Goal: Navigation & Orientation: Find specific page/section

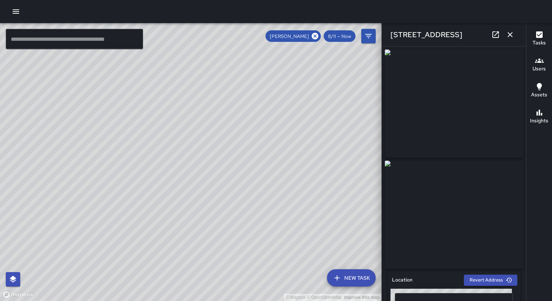
click at [268, 125] on div "© Mapbox © OpenStreetMap Improve this map" at bounding box center [190, 162] width 381 height 278
click at [316, 39] on icon at bounding box center [315, 36] width 7 height 7
click at [316, 39] on div "© Mapbox © OpenStreetMap Improve this map" at bounding box center [190, 162] width 381 height 278
click at [508, 37] on icon "button" at bounding box center [510, 34] width 5 height 5
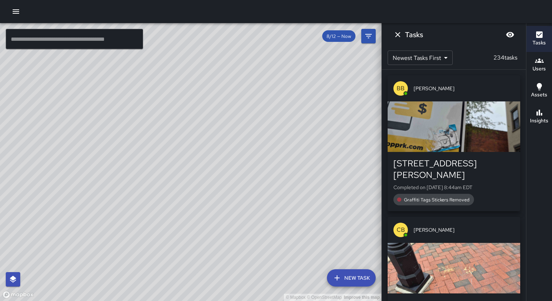
click at [483, 112] on div "button" at bounding box center [454, 127] width 133 height 51
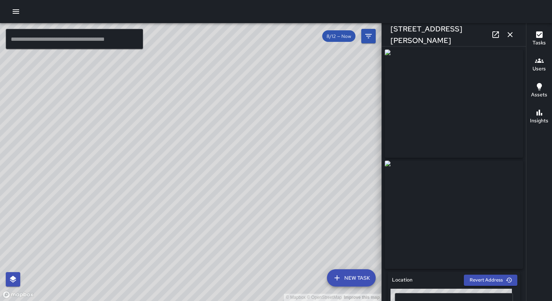
click at [483, 112] on img at bounding box center [454, 103] width 138 height 108
click at [508, 37] on icon "button" at bounding box center [510, 34] width 9 height 9
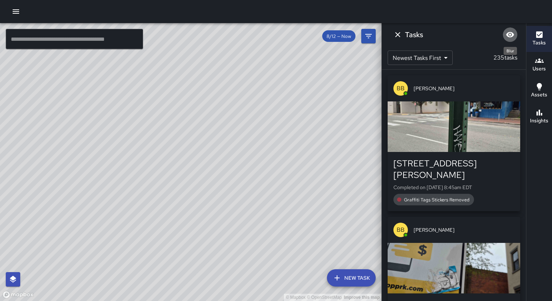
click at [508, 37] on icon "Blur" at bounding box center [510, 34] width 9 height 9
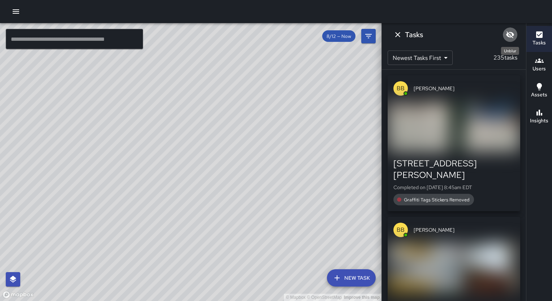
click at [514, 37] on icon "Unblur" at bounding box center [510, 34] width 9 height 9
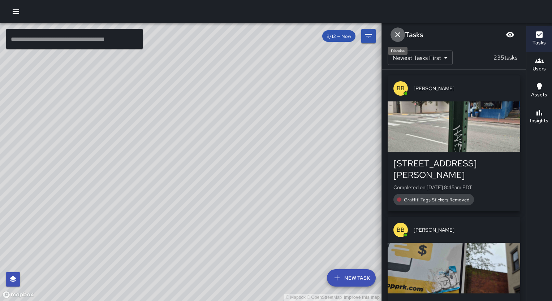
click at [395, 34] on icon "Dismiss" at bounding box center [397, 34] width 9 height 9
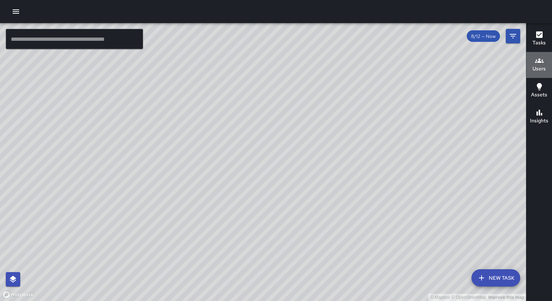
click at [530, 69] on button "Users" at bounding box center [539, 65] width 26 height 26
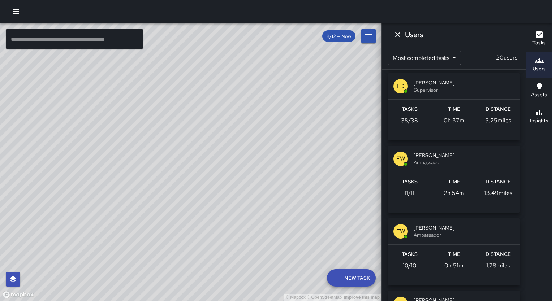
scroll to position [150, 0]
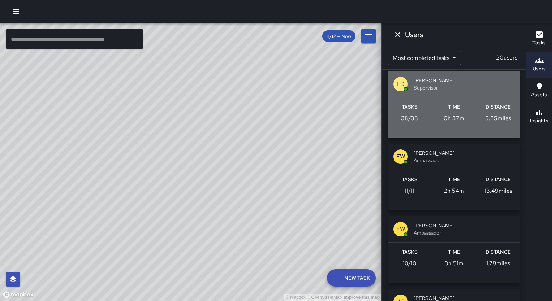
click at [460, 118] on p "0h 37m" at bounding box center [454, 118] width 21 height 9
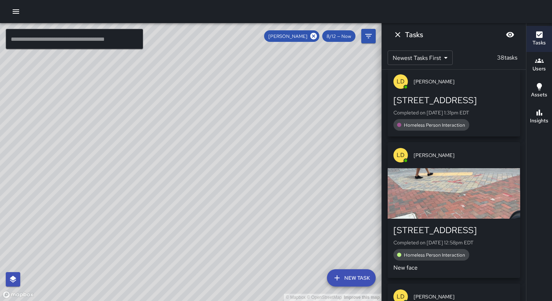
scroll to position [0, 0]
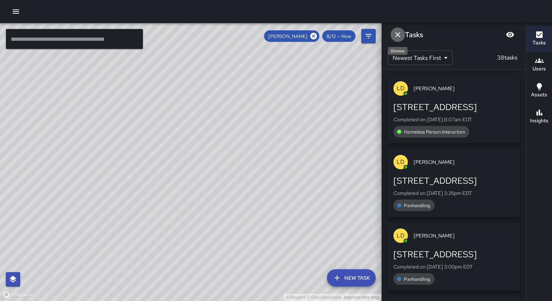
click at [393, 35] on icon "Dismiss" at bounding box center [397, 34] width 9 height 9
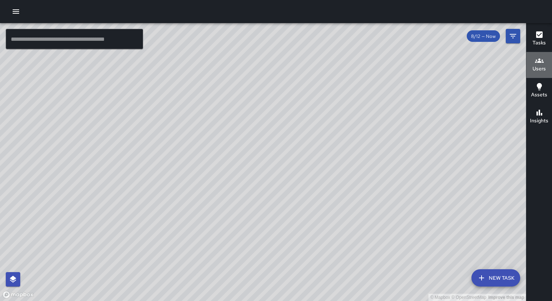
click at [537, 60] on icon "button" at bounding box center [539, 60] width 9 height 9
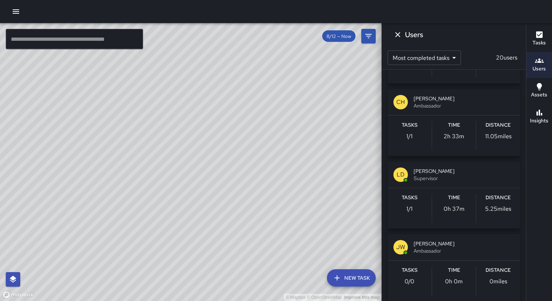
scroll to position [343, 0]
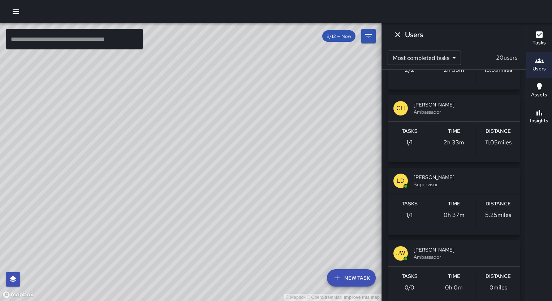
click at [320, 209] on div "© Mapbox © OpenStreetMap Improve this map" at bounding box center [190, 162] width 381 height 278
click at [346, 168] on div "© Mapbox © OpenStreetMap Improve this map" at bounding box center [190, 162] width 381 height 278
click at [400, 36] on icon "Dismiss" at bounding box center [397, 34] width 9 height 9
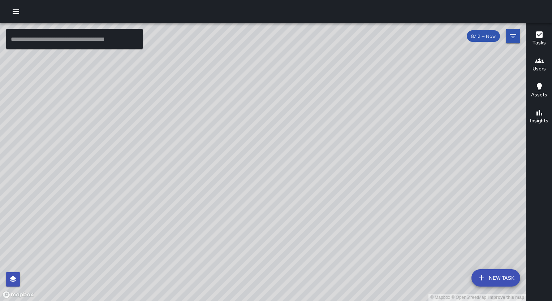
click at [438, 61] on div "© Mapbox © OpenStreetMap Improve this map" at bounding box center [263, 162] width 526 height 278
